Goal: Navigation & Orientation: Find specific page/section

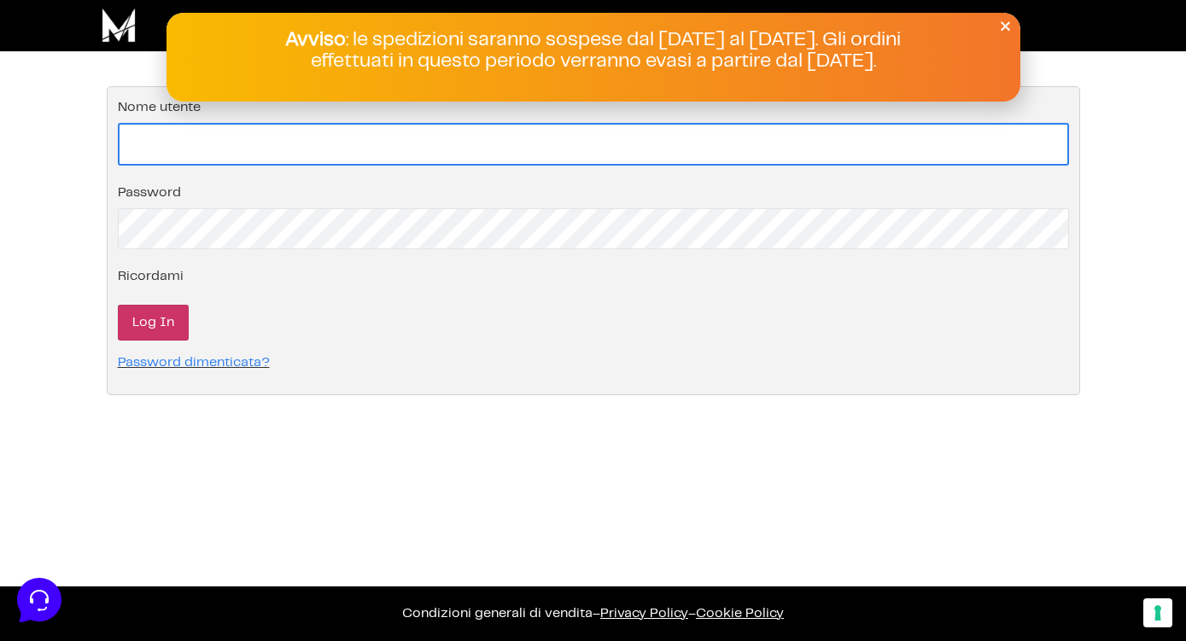
type input "[EMAIL_ADDRESS][DOMAIN_NAME]"
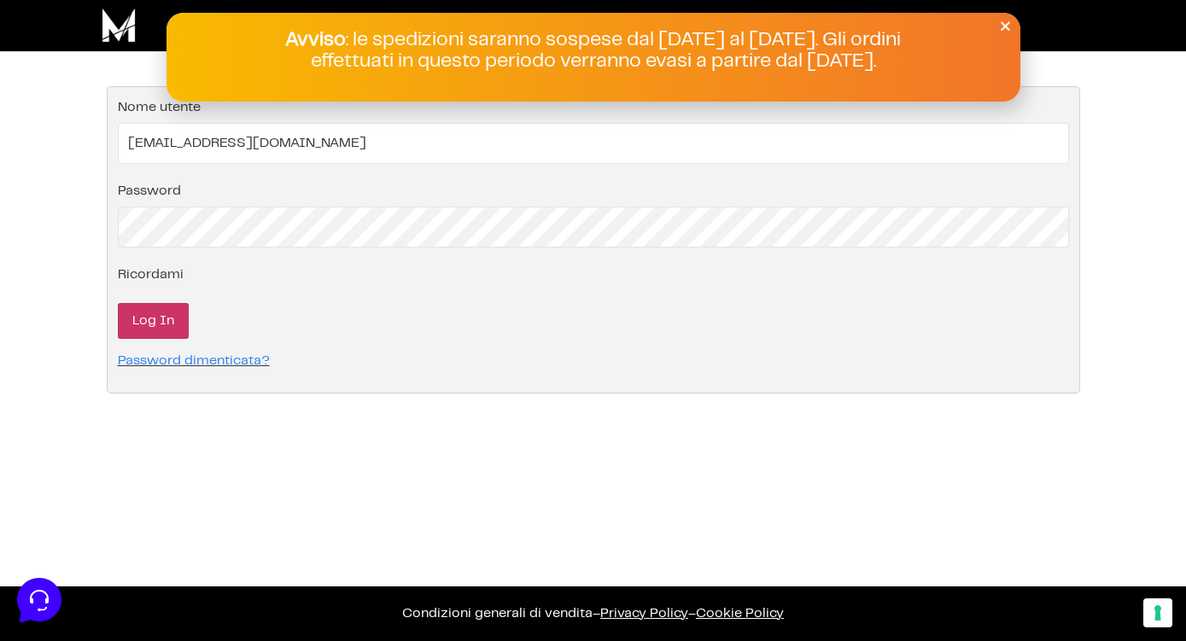
click at [181, 303] on input "Log In" at bounding box center [153, 321] width 71 height 36
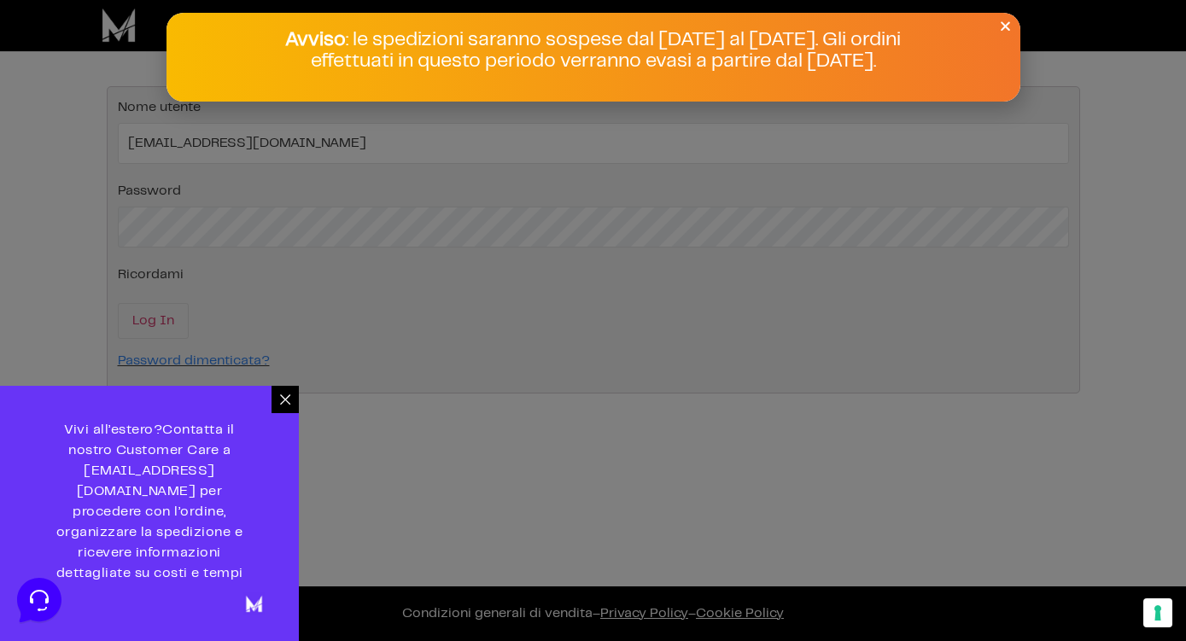
click at [295, 413] on div at bounding box center [284, 399] width 27 height 27
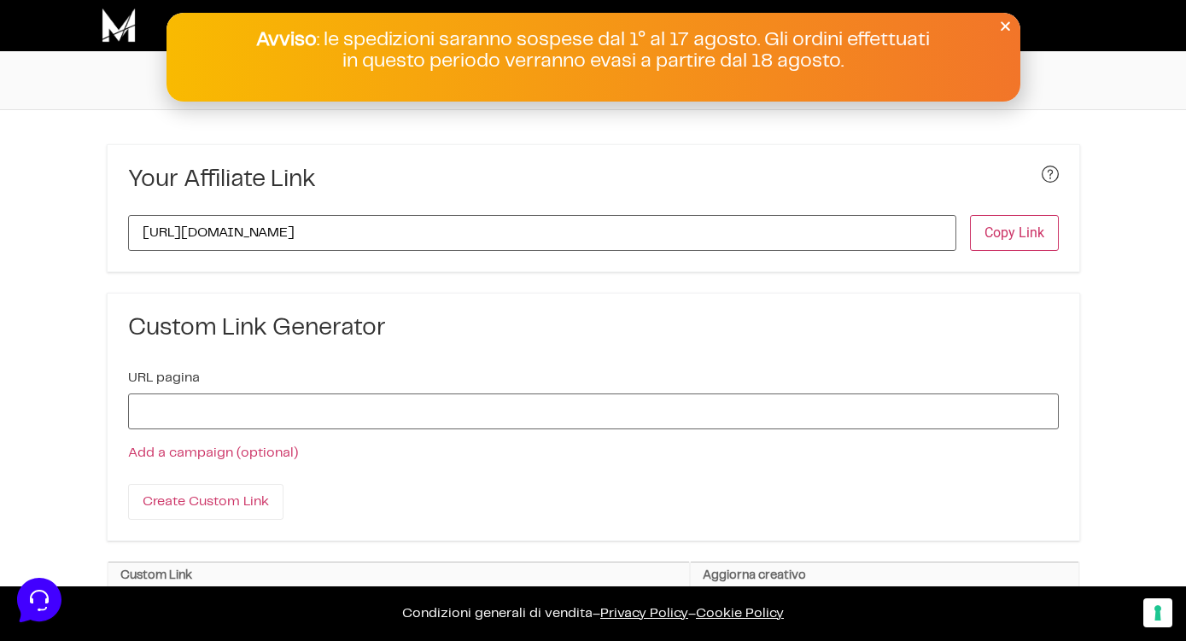
click at [999, 24] on icon "Close" at bounding box center [1005, 26] width 13 height 13
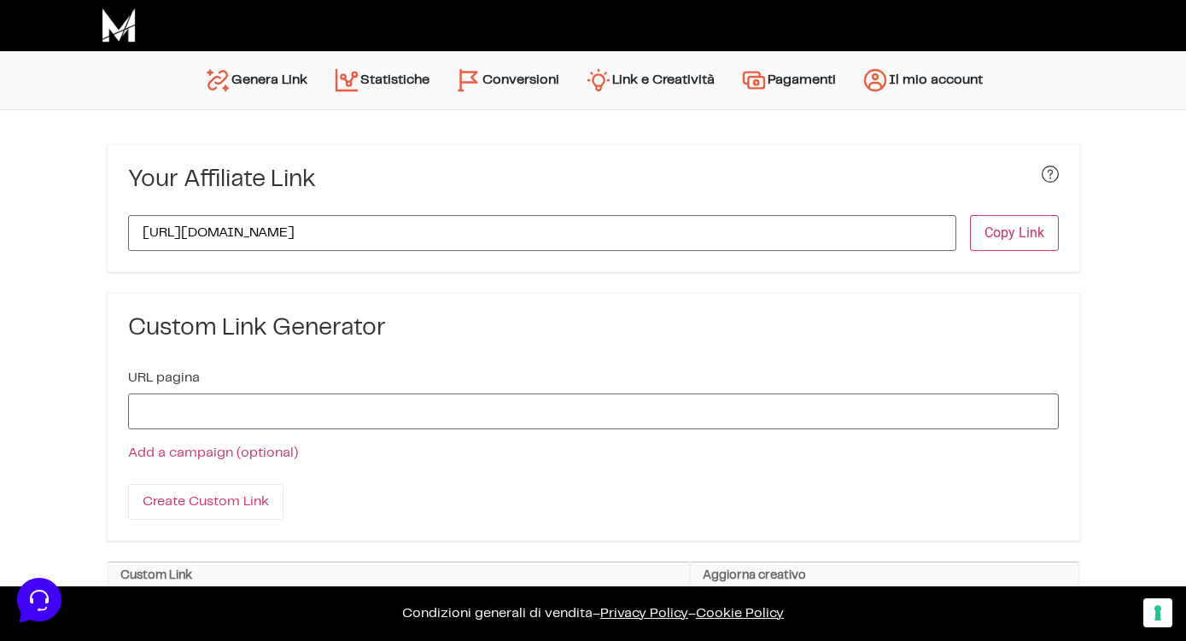
click at [488, 78] on link "Conversioni" at bounding box center [507, 80] width 130 height 41
